Goal: Navigation & Orientation: Find specific page/section

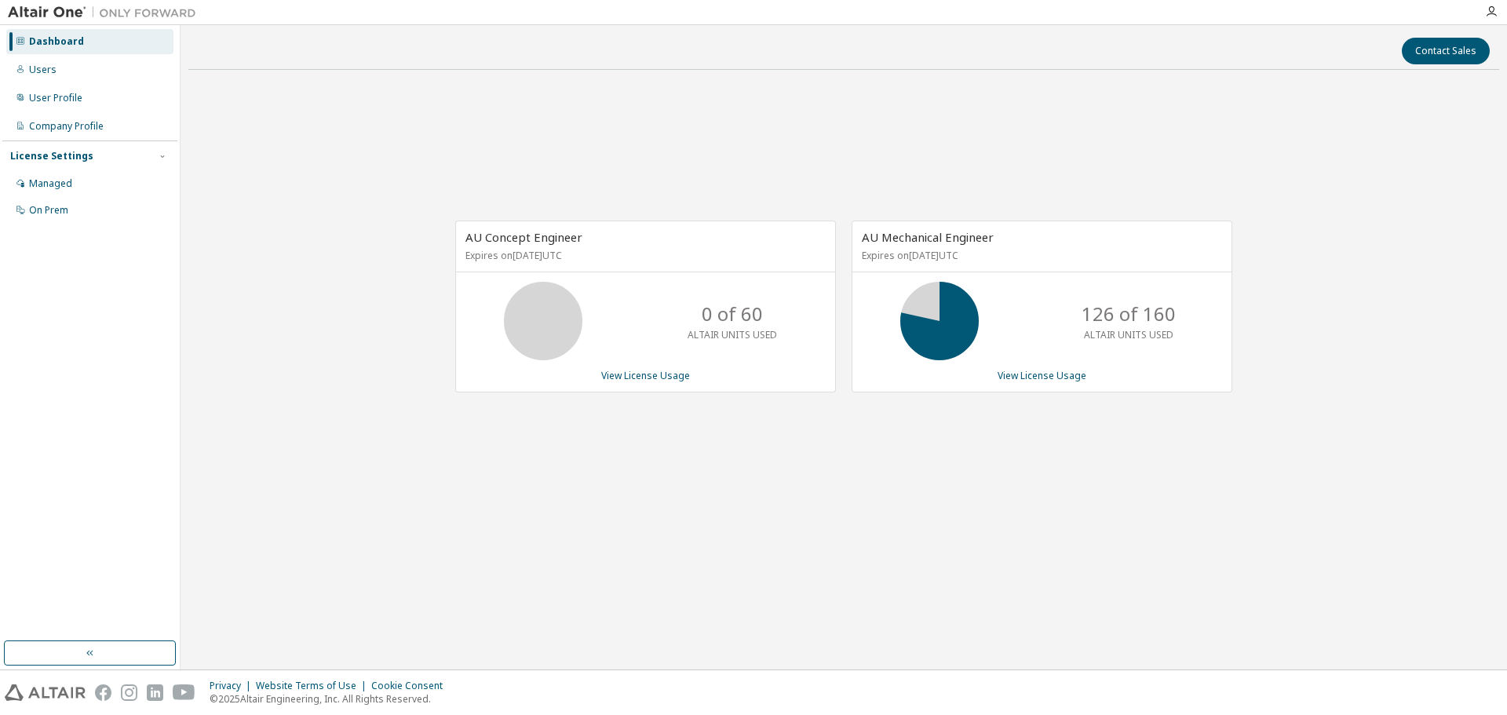
drag, startPoint x: 336, startPoint y: 370, endPoint x: 306, endPoint y: 294, distance: 81.8
click at [336, 370] on div "AU Concept Engineer Expires on July 25, 2026 UTC 0 of 60 ALTAIR UNITS USED View…" at bounding box center [843, 314] width 1311 height 465
